Goal: Task Accomplishment & Management: Manage account settings

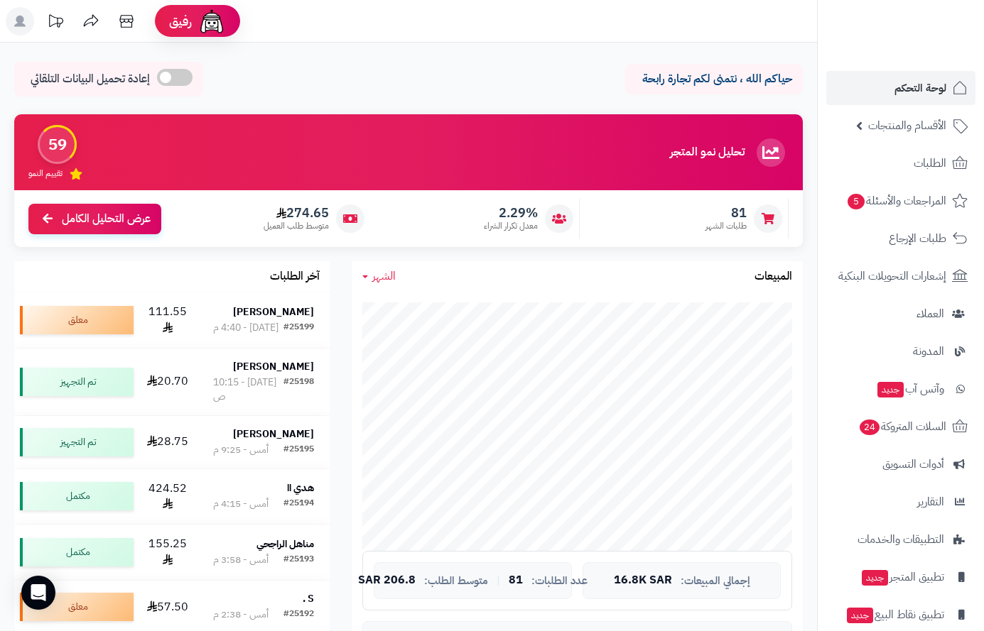
scroll to position [284, 0]
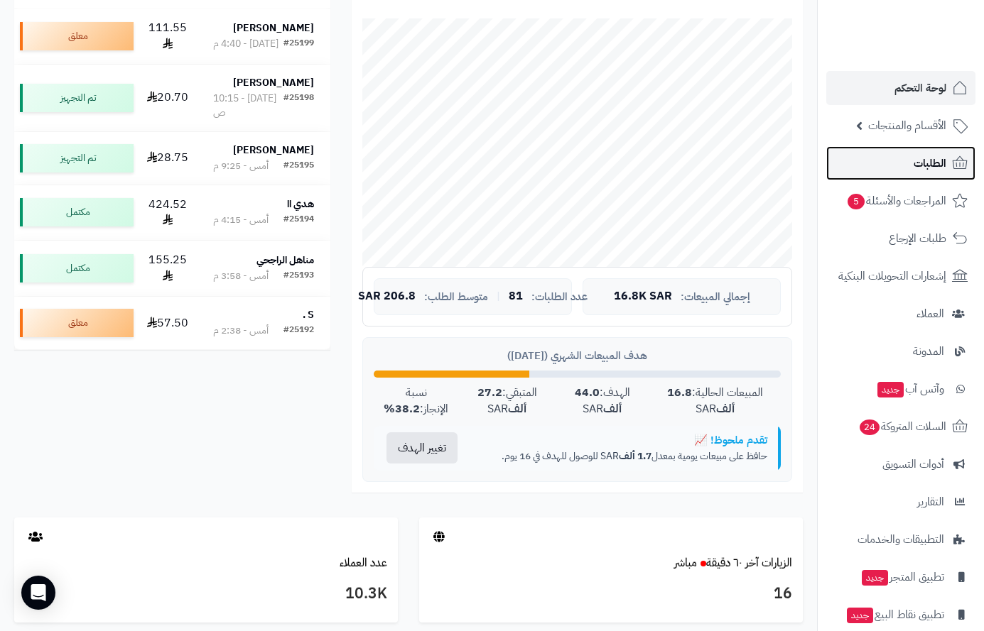
click at [932, 163] on span "الطلبات" at bounding box center [929, 163] width 33 height 20
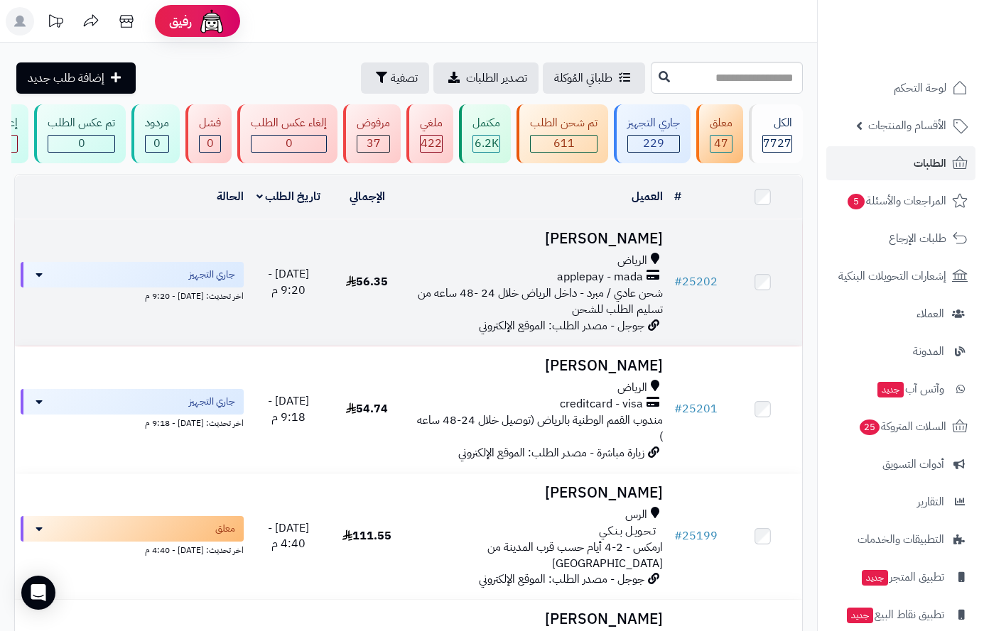
click at [580, 269] on div "الرياض" at bounding box center [537, 261] width 251 height 16
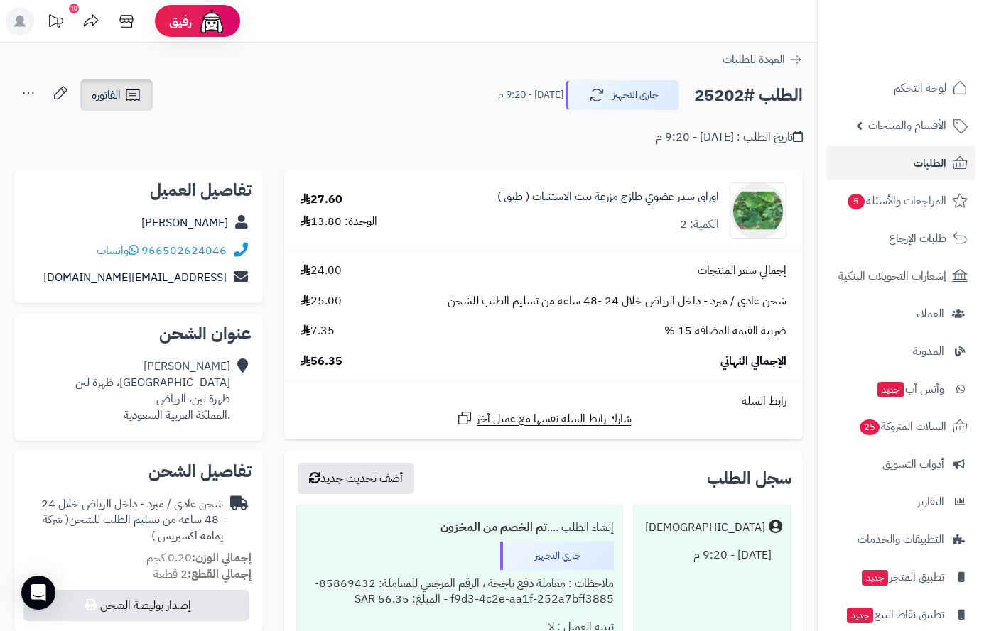
click at [104, 94] on span "الفاتورة" at bounding box center [106, 95] width 29 height 17
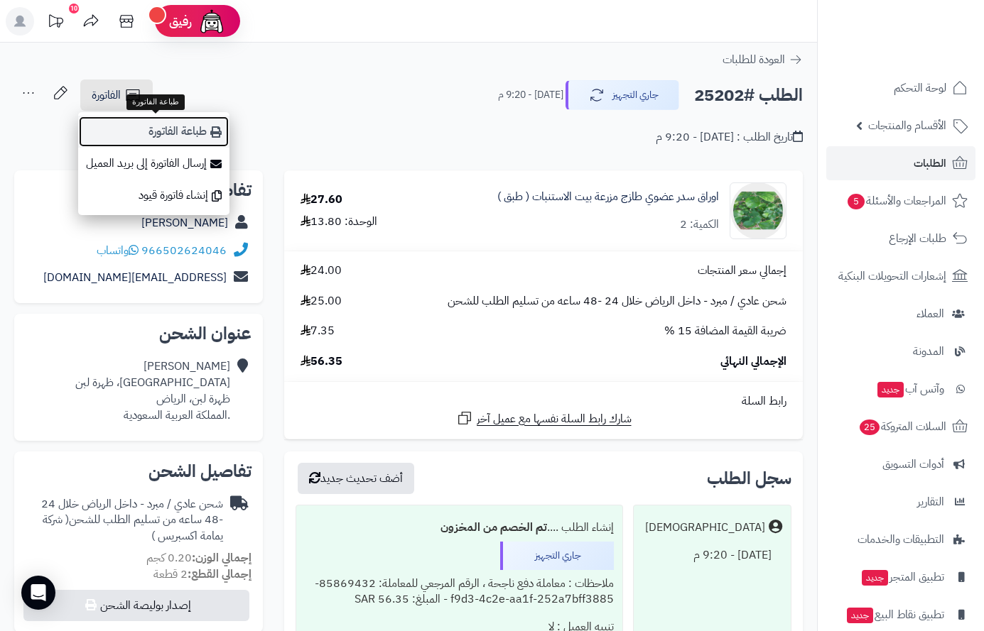
click at [185, 129] on link "طباعة الفاتورة" at bounding box center [153, 132] width 151 height 32
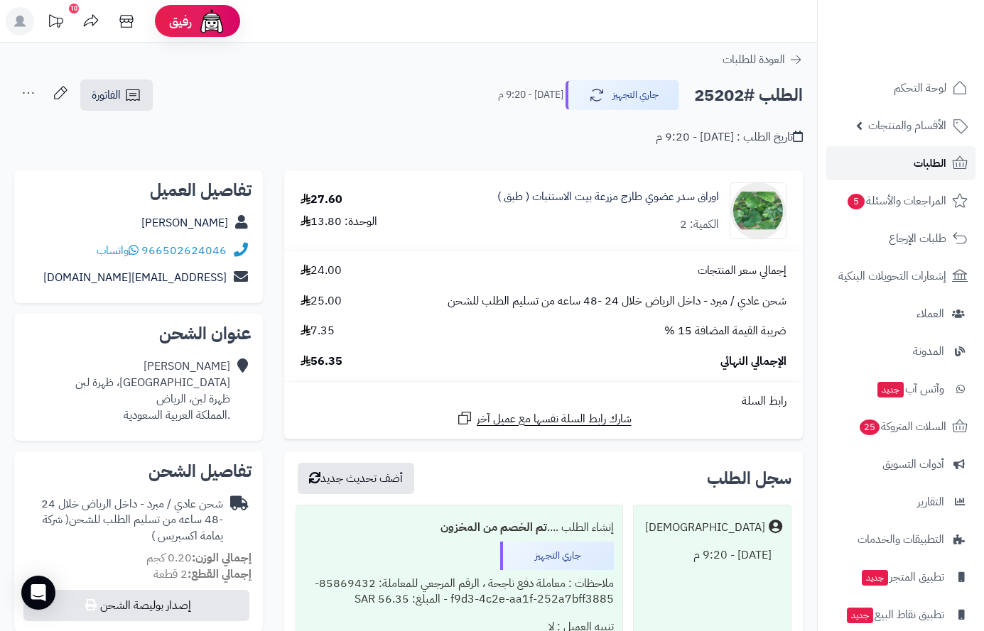
click at [929, 152] on link "الطلبات" at bounding box center [900, 163] width 149 height 34
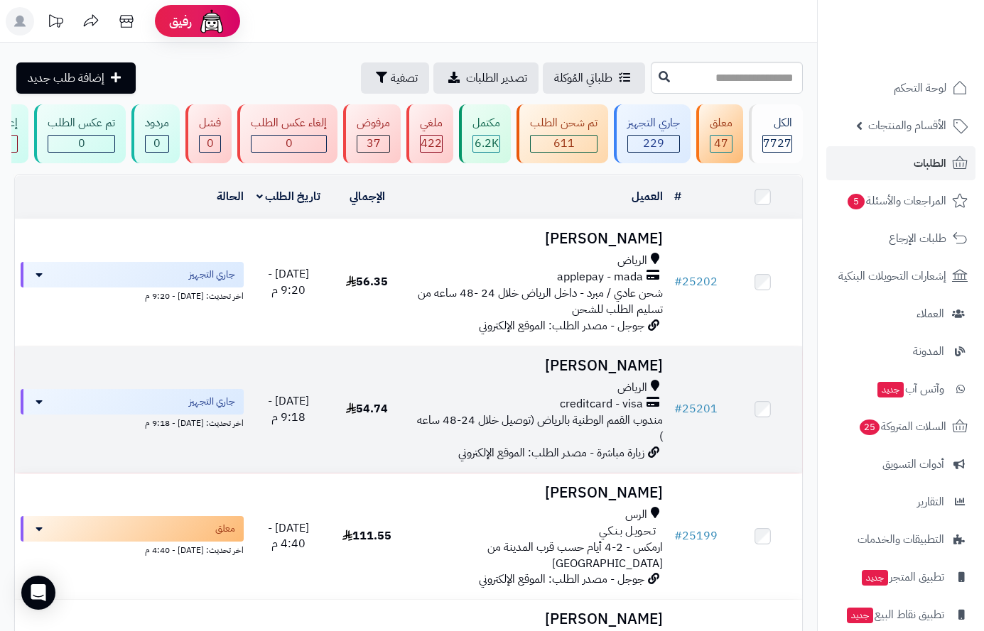
click at [607, 407] on span "creditcard - visa" at bounding box center [601, 404] width 83 height 16
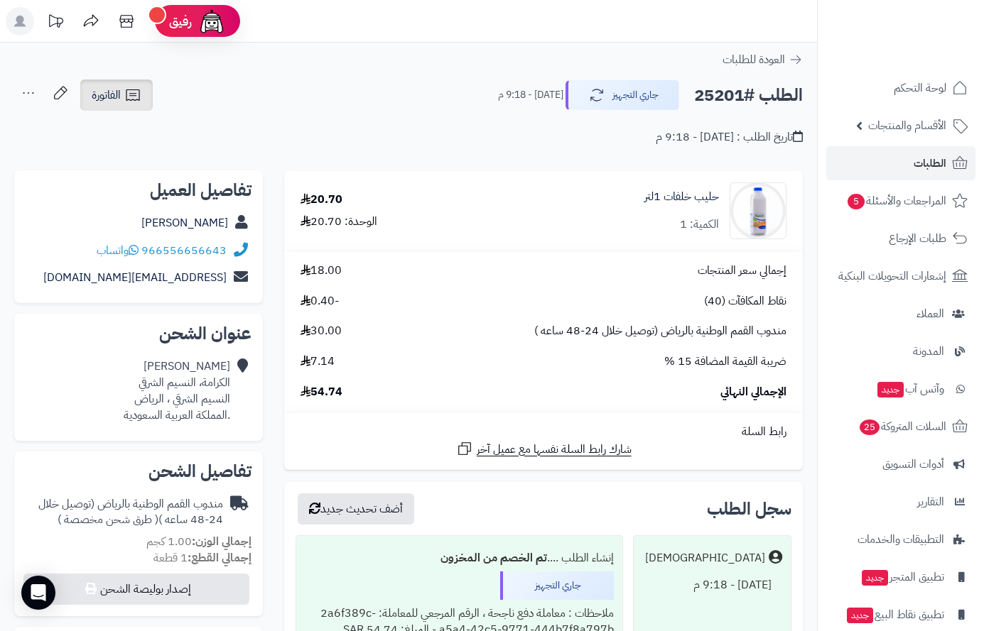
click at [100, 95] on span "الفاتورة" at bounding box center [106, 95] width 29 height 17
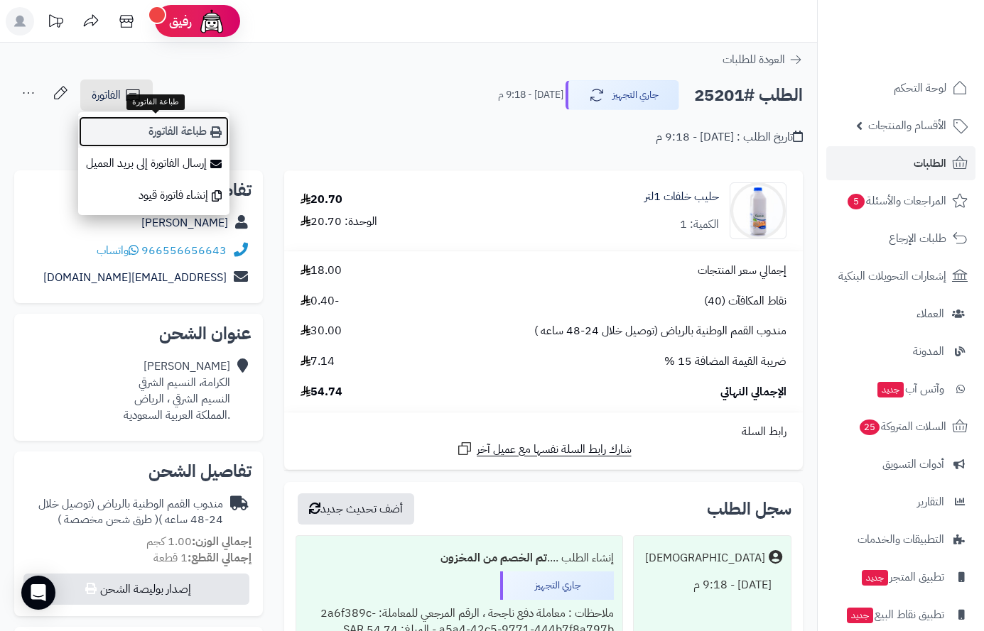
click at [185, 124] on link "طباعة الفاتورة" at bounding box center [153, 132] width 151 height 32
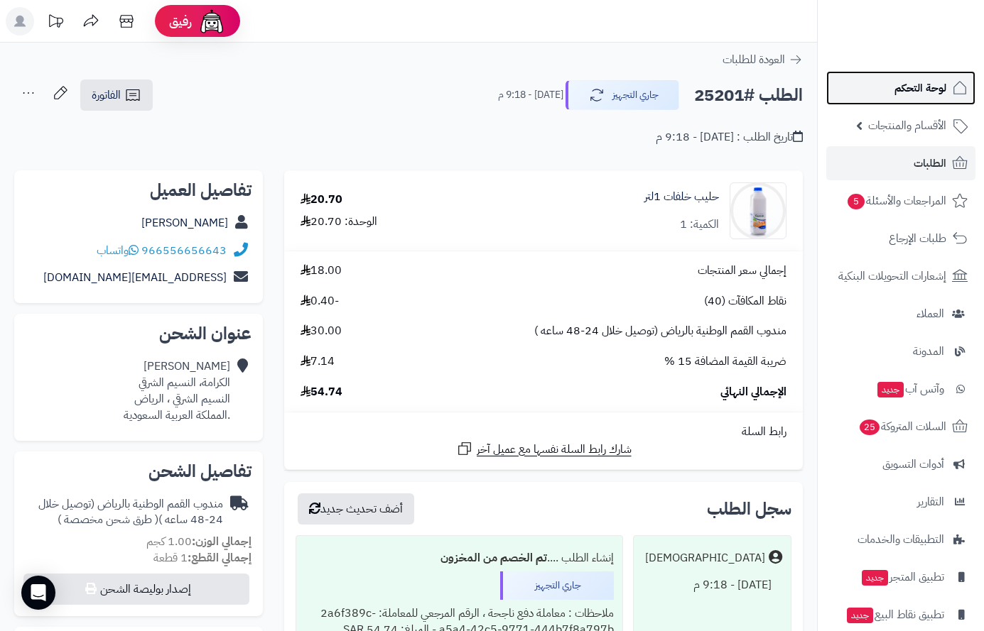
click at [930, 89] on span "لوحة التحكم" at bounding box center [920, 88] width 52 height 20
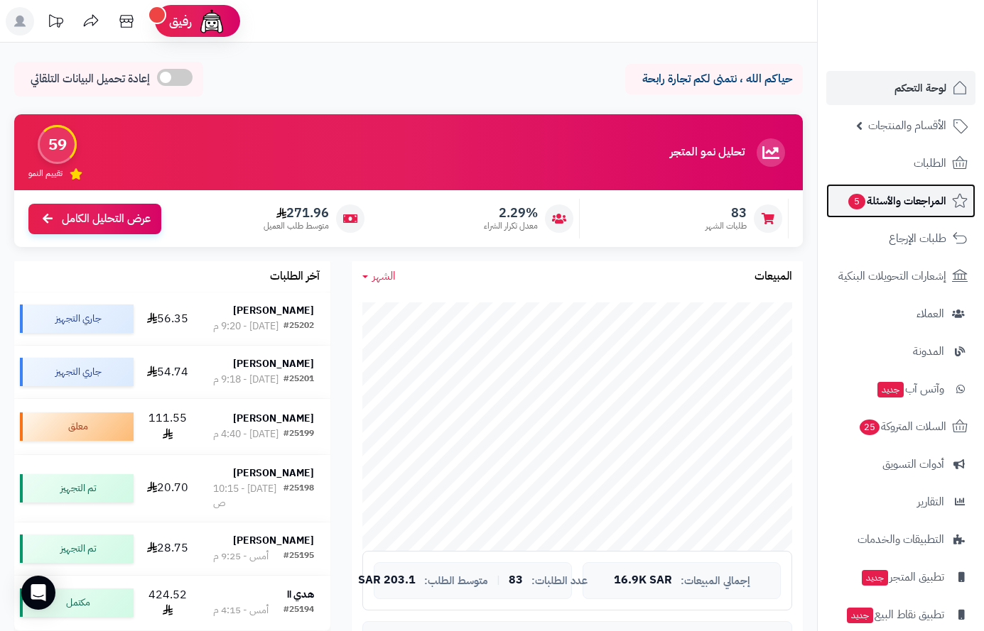
click at [889, 201] on span "المراجعات والأسئلة 5" at bounding box center [896, 201] width 99 height 20
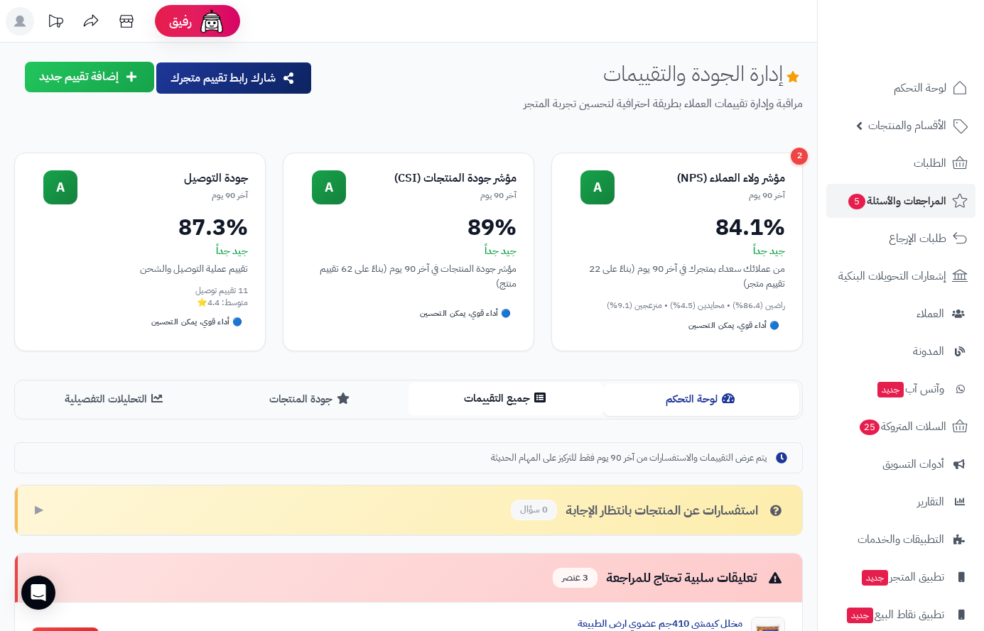
click at [517, 389] on button "جميع التقييمات" at bounding box center [505, 399] width 195 height 32
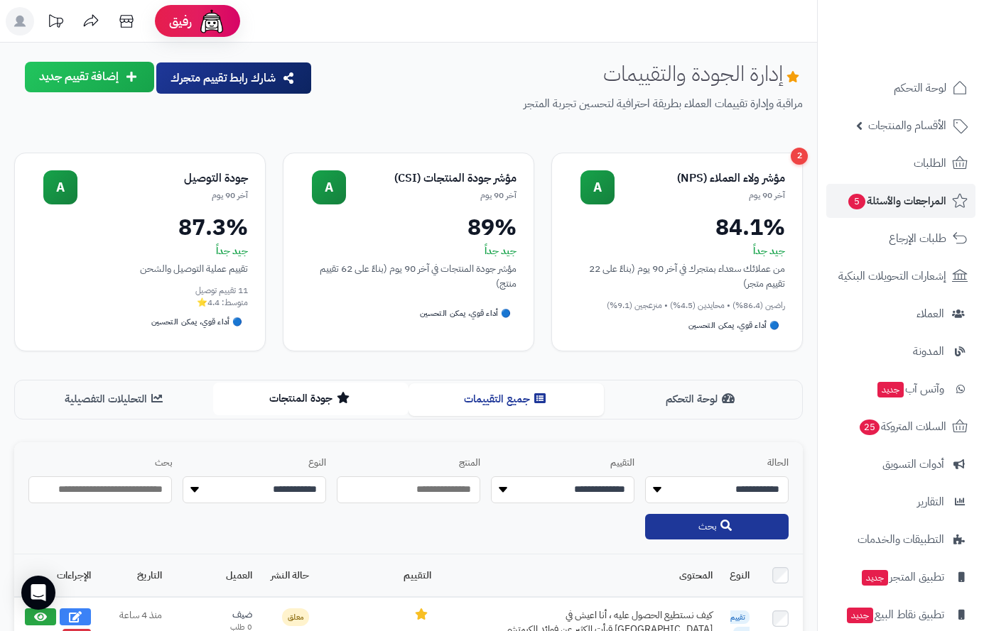
click at [316, 393] on button "جودة المنتجات" at bounding box center [310, 399] width 195 height 32
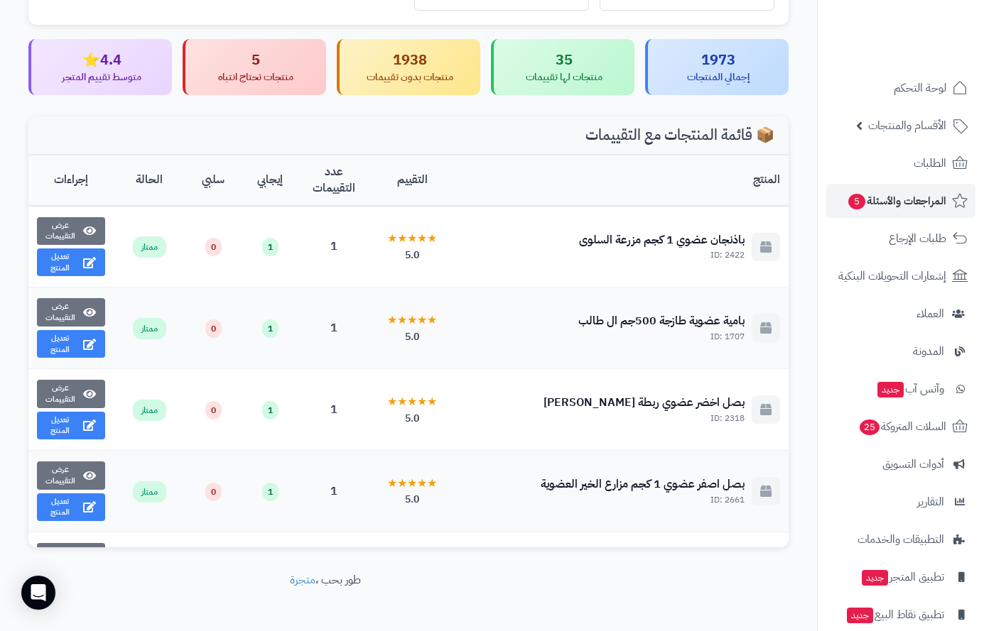
scroll to position [648, 0]
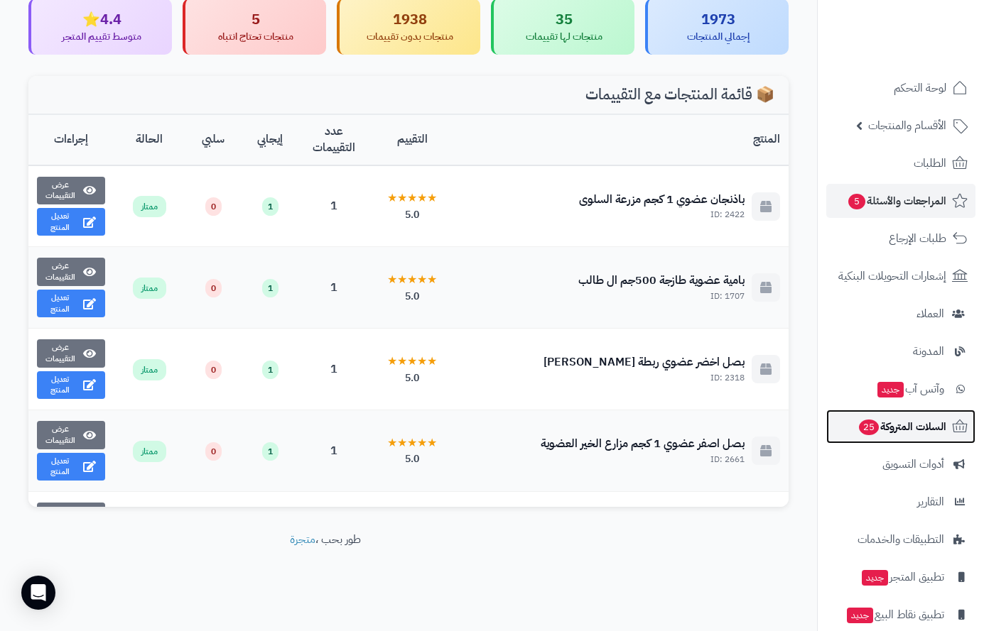
click at [881, 422] on span "السلات المتروكة 25" at bounding box center [901, 427] width 89 height 20
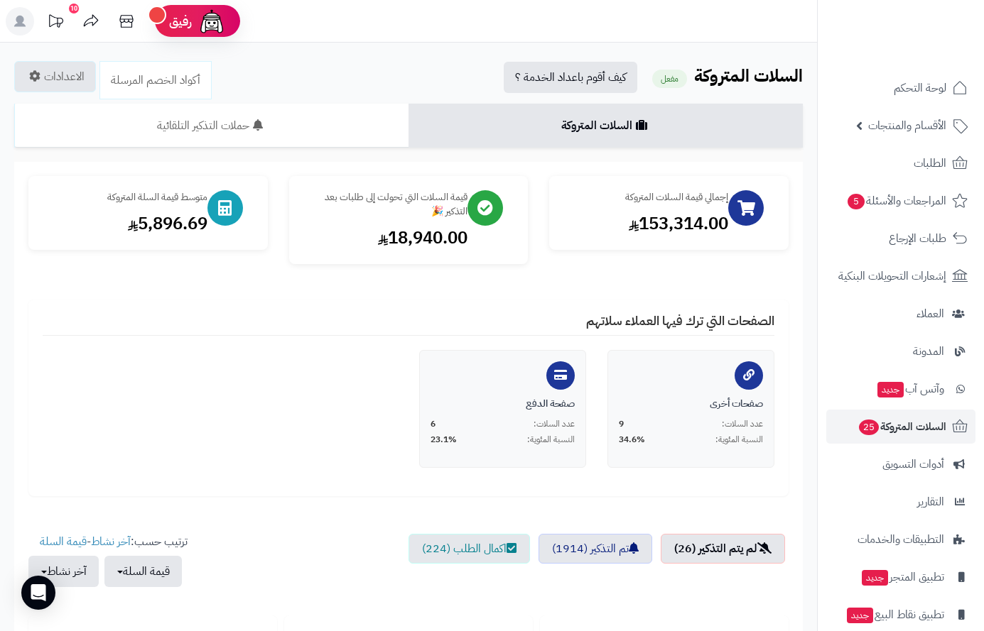
scroll to position [552, 0]
